Goal: Find specific page/section: Find specific page/section

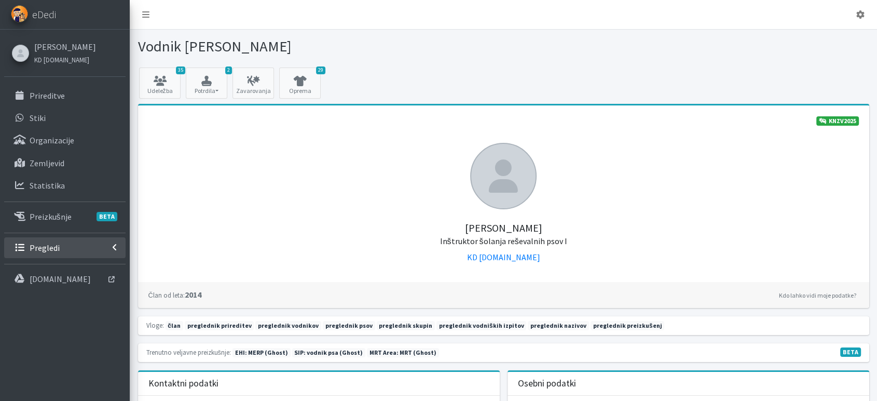
click at [114, 245] on icon at bounding box center [114, 247] width 5 height 8
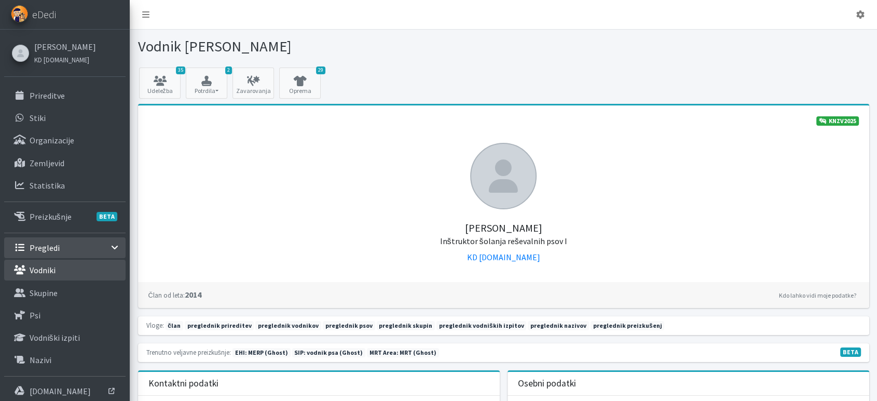
click at [69, 268] on link "Vodniki" at bounding box center [64, 270] width 121 height 21
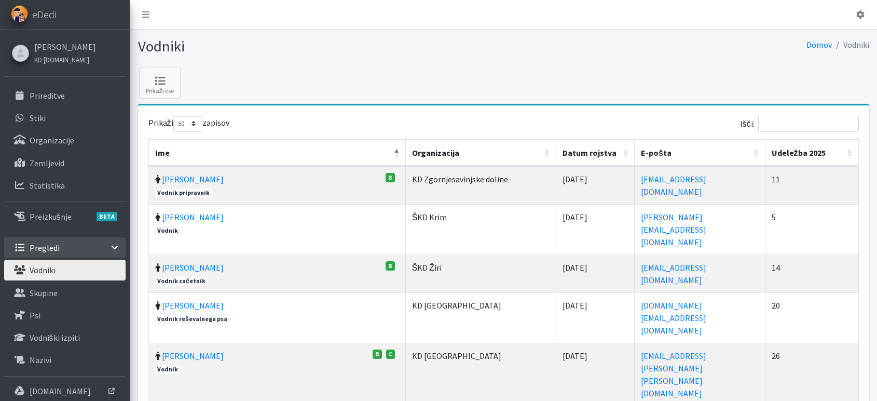
select select "50"
click at [740, 59] on div "Vodniki Domov Vodniki" at bounding box center [504, 49] width 748 height 38
click at [734, 45] on div "Domov Vodniki" at bounding box center [689, 46] width 370 height 18
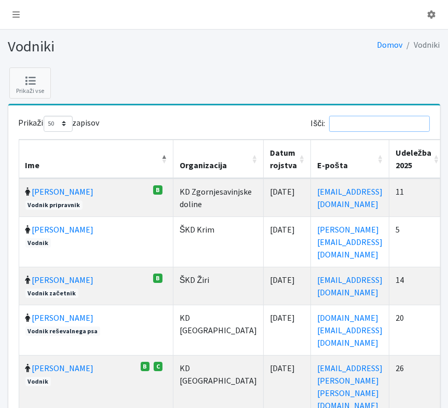
click at [365, 124] on input "Išči:" at bounding box center [379, 124] width 101 height 16
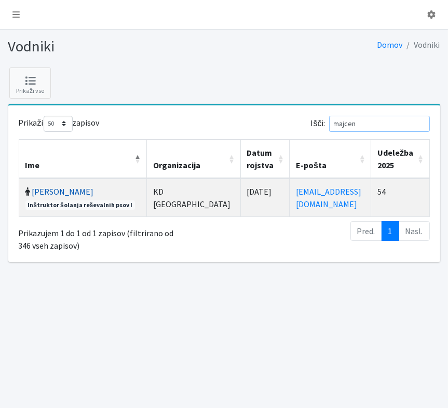
type input "majcen"
click at [66, 194] on link "Zvonko Majcen" at bounding box center [63, 191] width 62 height 10
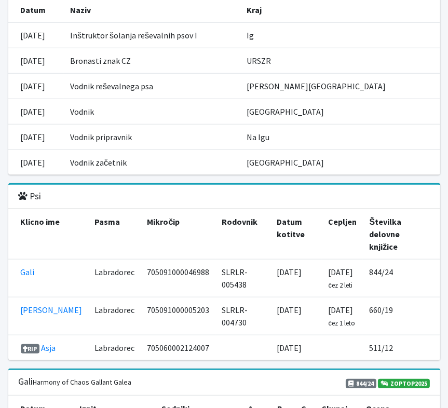
scroll to position [1134, 0]
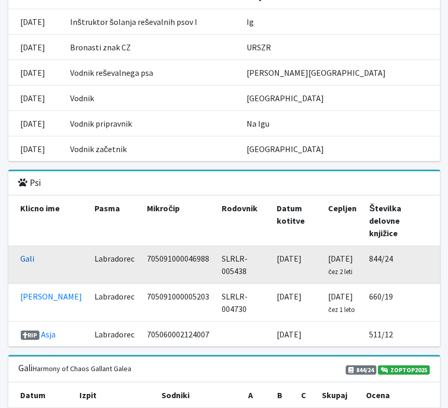
click at [26, 253] on link "Gali" at bounding box center [28, 258] width 14 height 10
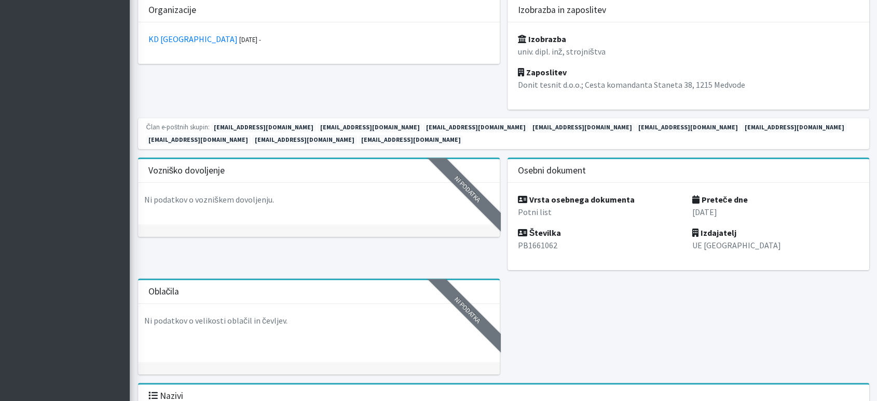
scroll to position [0, 0]
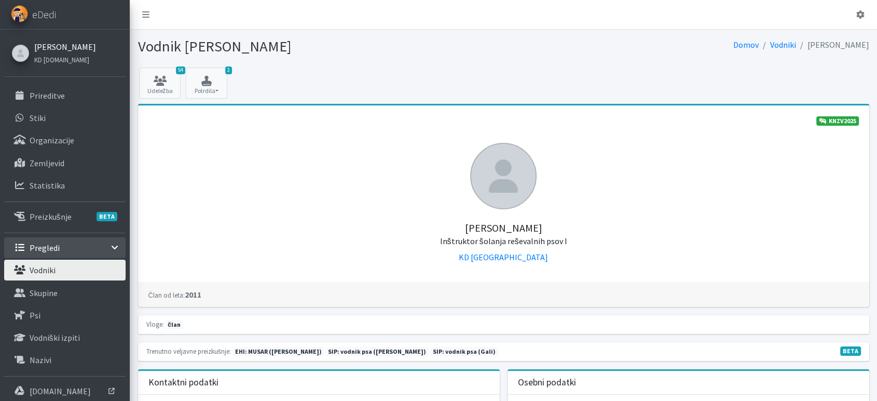
click at [73, 47] on link "[PERSON_NAME]" at bounding box center [65, 46] width 62 height 12
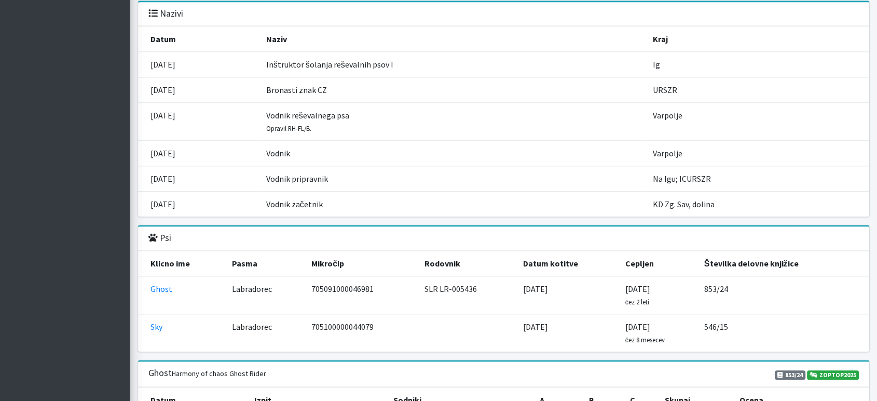
scroll to position [1140, 0]
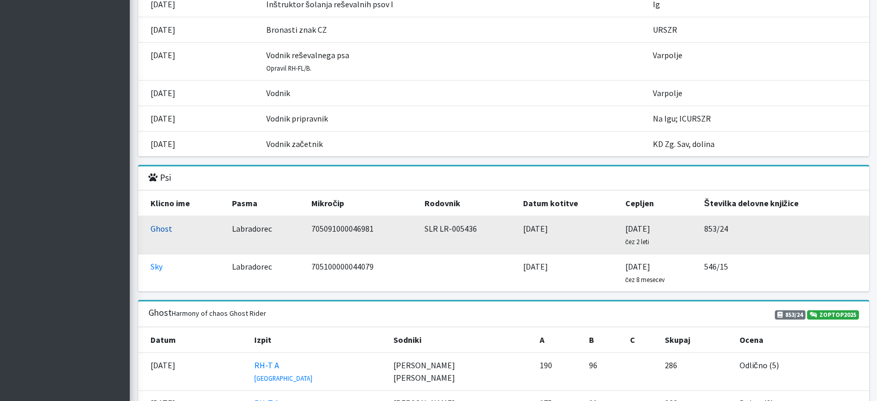
click at [169, 223] on link "Ghost" at bounding box center [162, 228] width 22 height 10
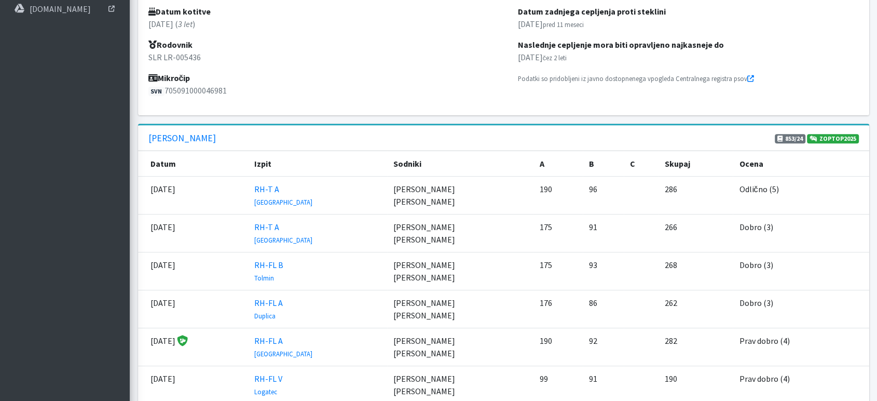
scroll to position [400, 0]
